Goal: Transaction & Acquisition: Purchase product/service

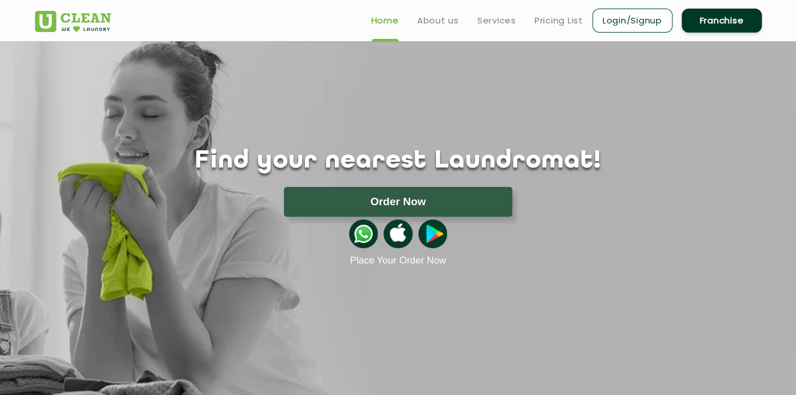
click at [378, 83] on div "Find your nearest Laundromat! Please select the location Order Now Place Your O…" at bounding box center [398, 153] width 744 height 225
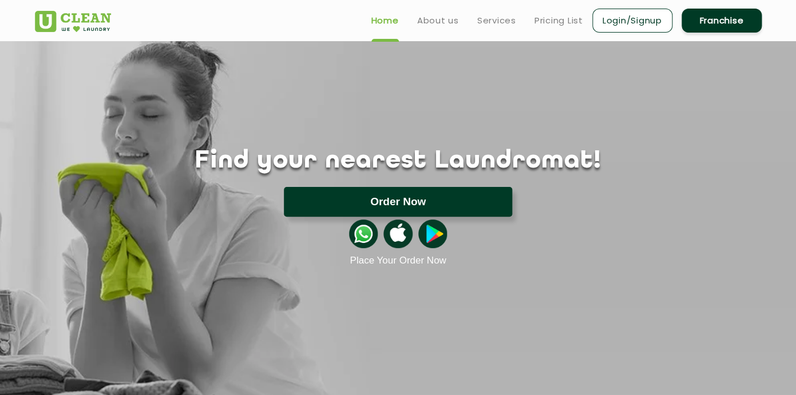
click at [389, 192] on button "Order Now" at bounding box center [398, 202] width 228 height 30
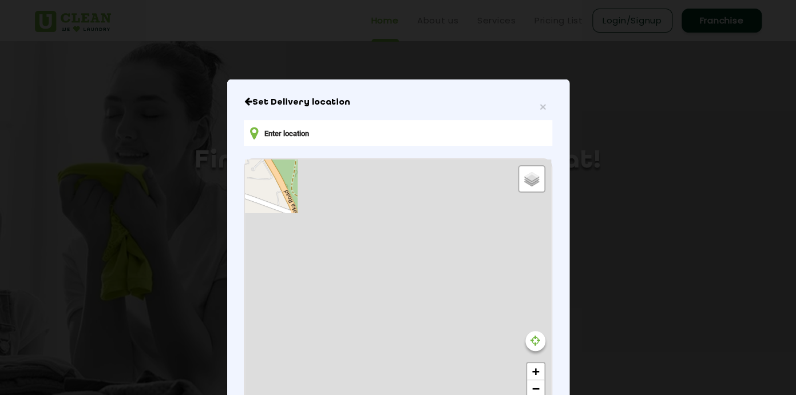
type input "8Q8G+XW3, Bhubaneswar, Odisha 751029, [GEOGRAPHIC_DATA]"
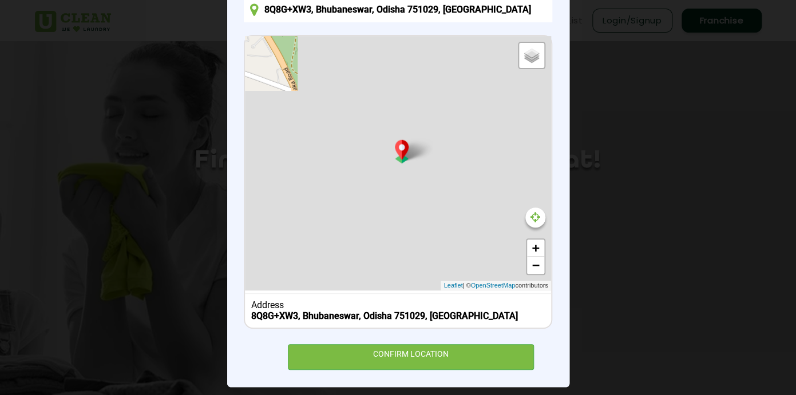
scroll to position [133, 0]
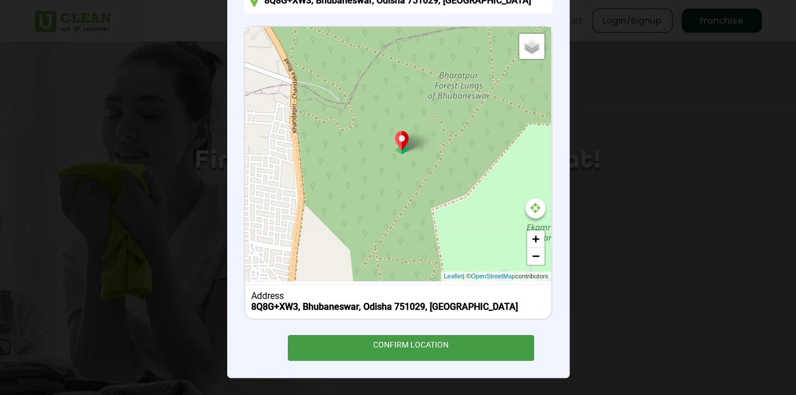
click at [418, 342] on div "CONFIRM LOCATION" at bounding box center [411, 348] width 247 height 26
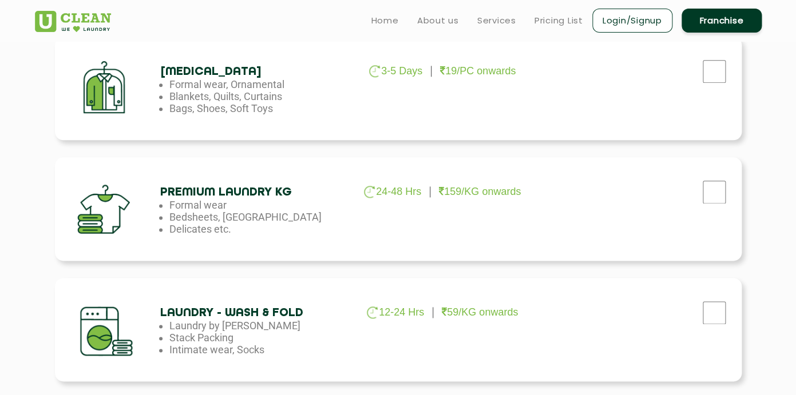
scroll to position [333, 0]
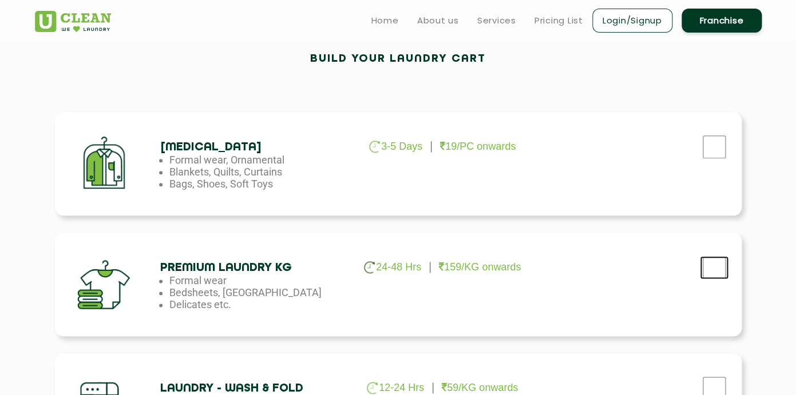
click at [723, 158] on input "checkbox" at bounding box center [714, 147] width 29 height 23
checkbox input "true"
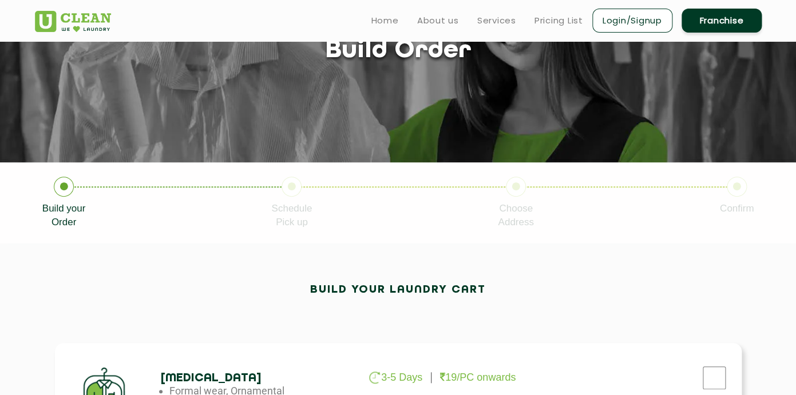
scroll to position [221, 0]
